Goal: Transaction & Acquisition: Subscribe to service/newsletter

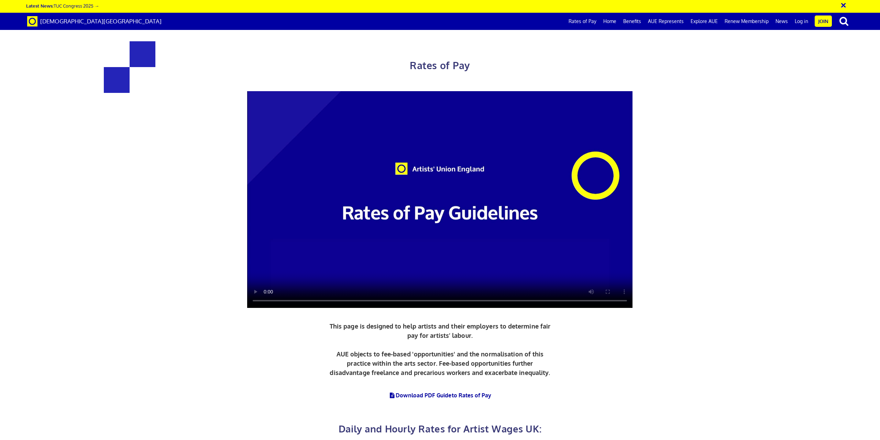
scroll to position [413, 0]
drag, startPoint x: 537, startPoint y: 140, endPoint x: 609, endPoint y: 140, distance: 71.9
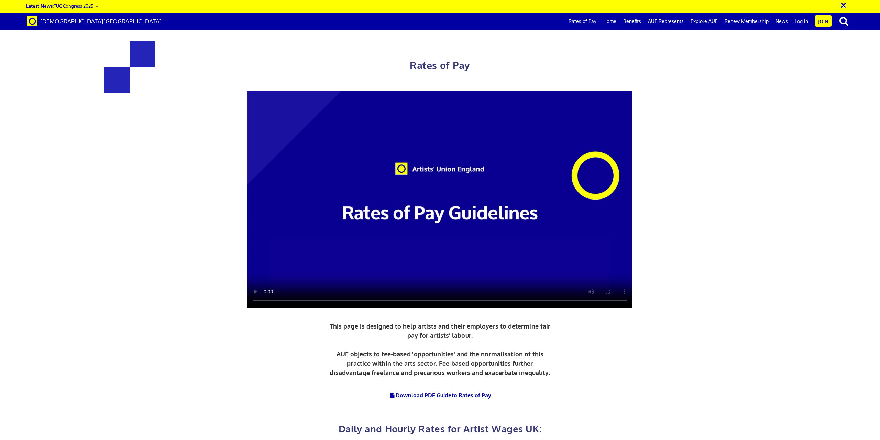
drag, startPoint x: 549, startPoint y: 173, endPoint x: 626, endPoint y: 172, distance: 77.4
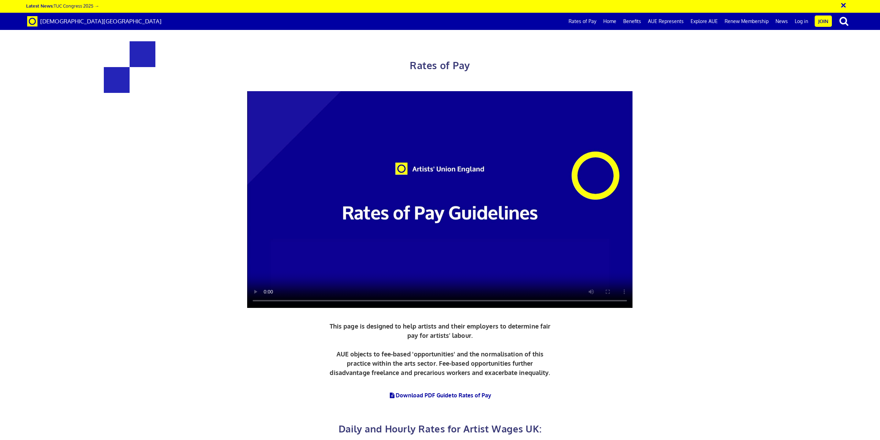
drag, startPoint x: 535, startPoint y: 139, endPoint x: 616, endPoint y: 140, distance: 80.1
copy h3 "£387.21 a day"
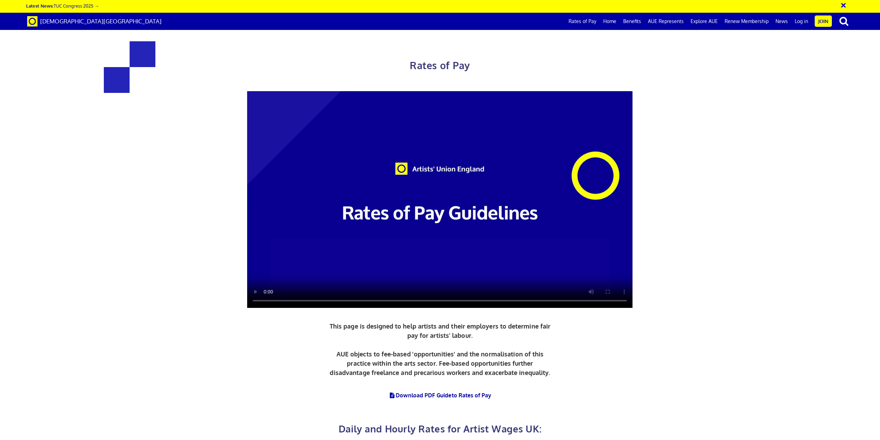
scroll to position [963, 0]
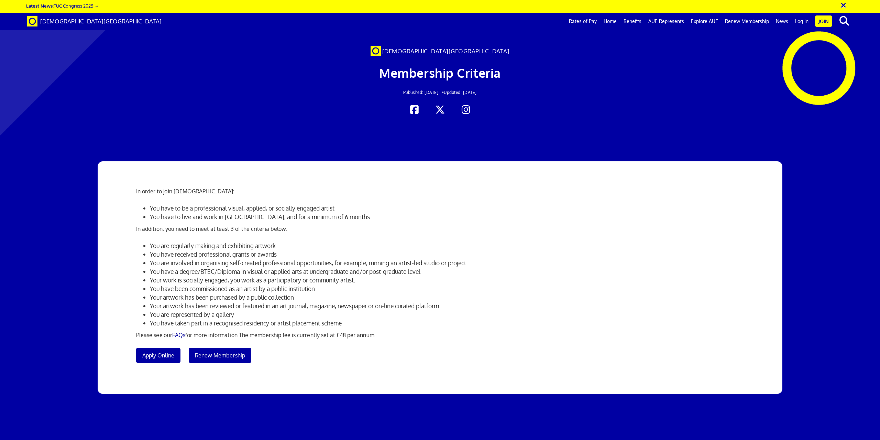
scroll to position [0, 20]
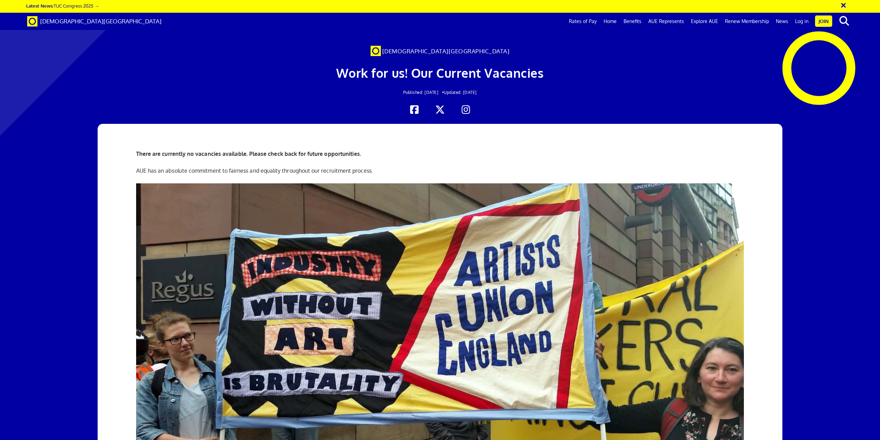
scroll to position [0, 20]
click at [635, 19] on link "Benefits" at bounding box center [632, 21] width 25 height 17
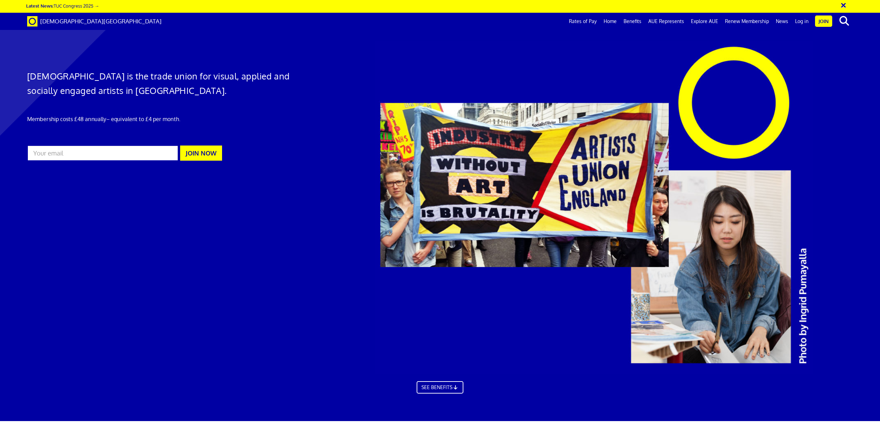
scroll to position [921, 0]
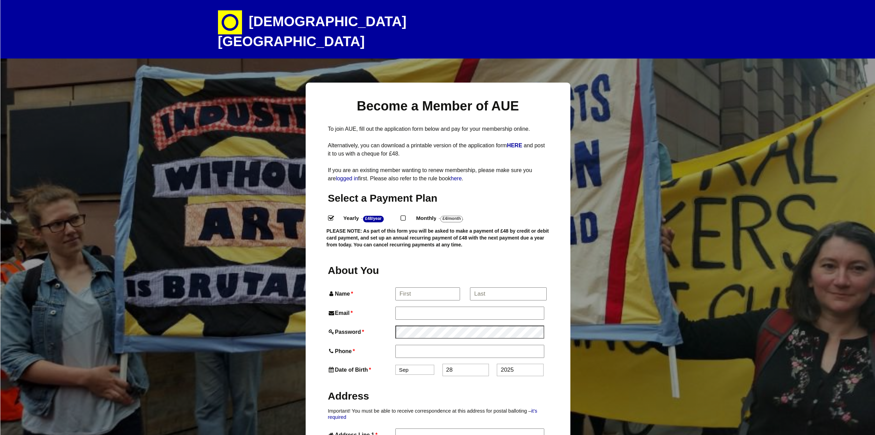
select select
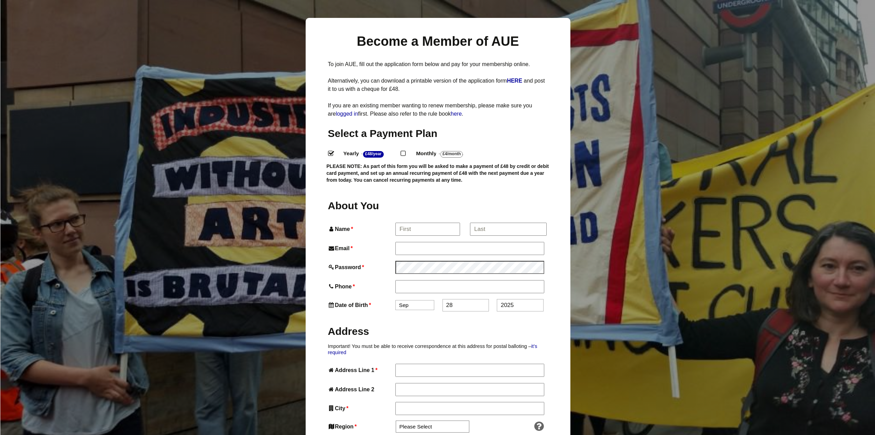
scroll to position [69, 0]
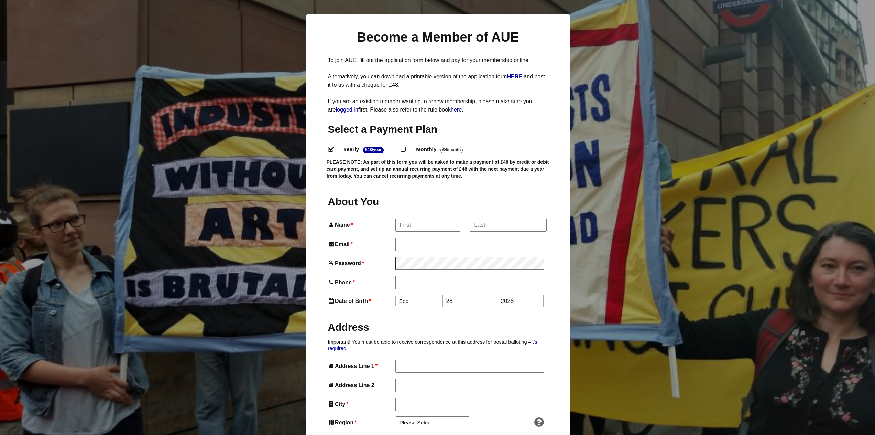
click at [403, 147] on input "Monthly - £4/Month ." at bounding box center [403, 149] width 4 height 4
radio input "true"
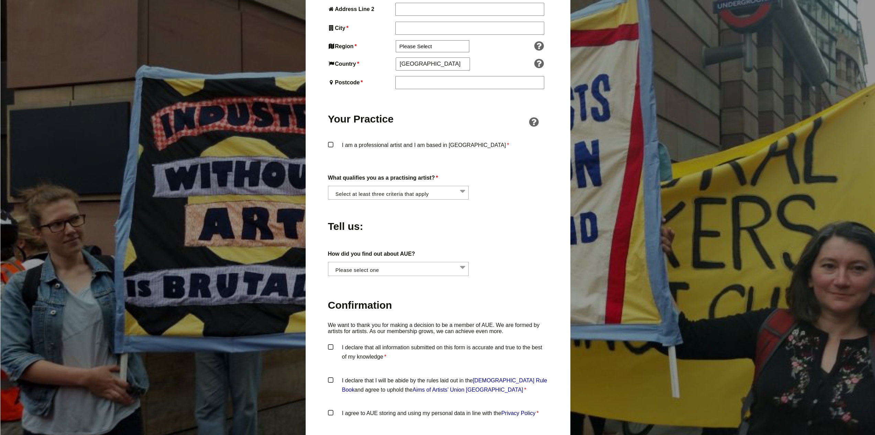
scroll to position [447, 0]
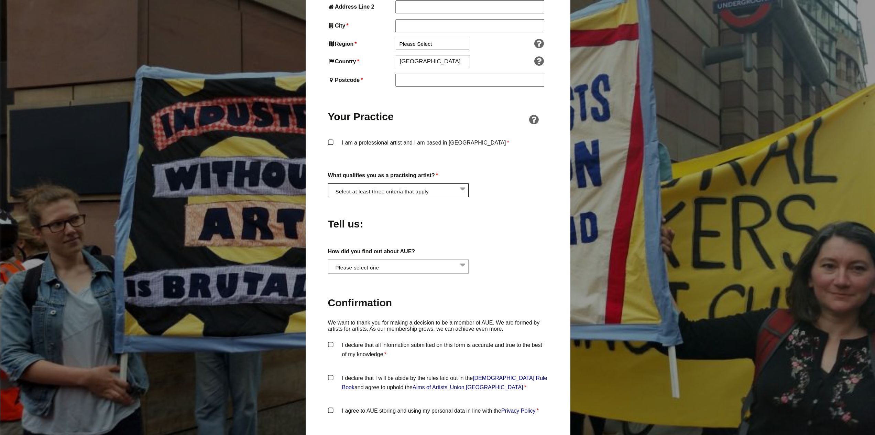
click at [448, 184] on li at bounding box center [400, 190] width 141 height 12
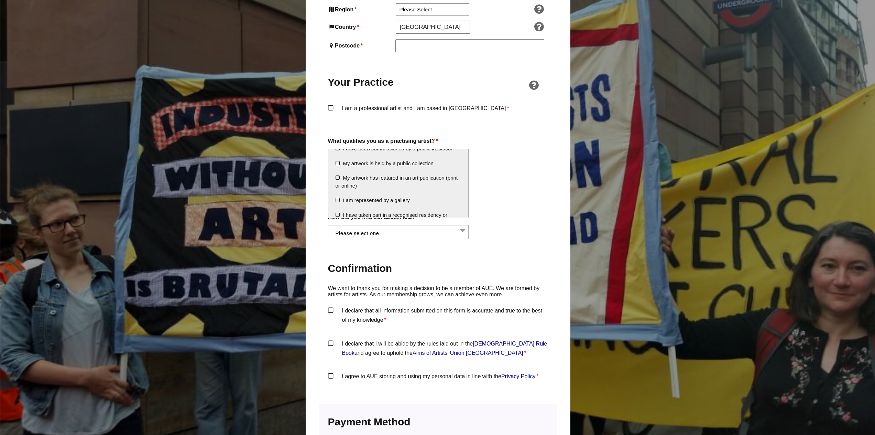
scroll to position [124, 0]
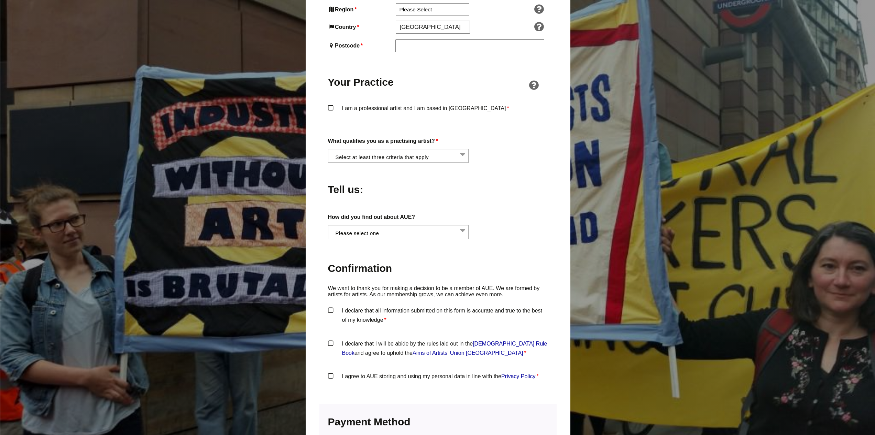
click at [514, 184] on div "Tell us:" at bounding box center [438, 187] width 220 height 37
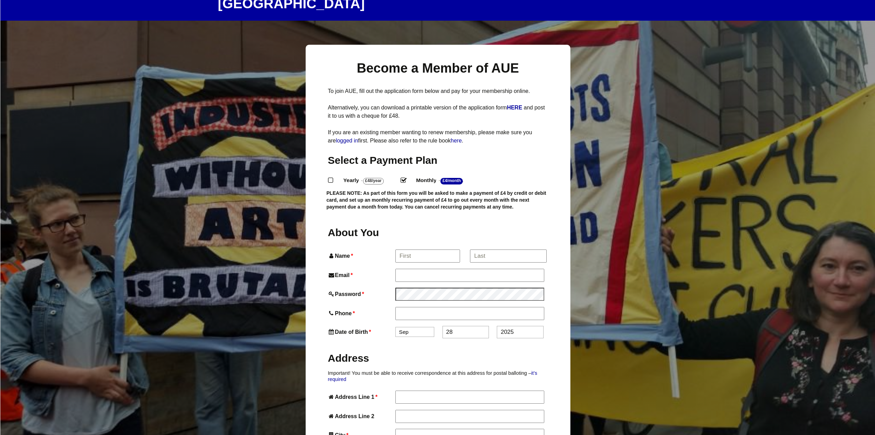
scroll to position [0, 0]
